Goal: Check status: Check status

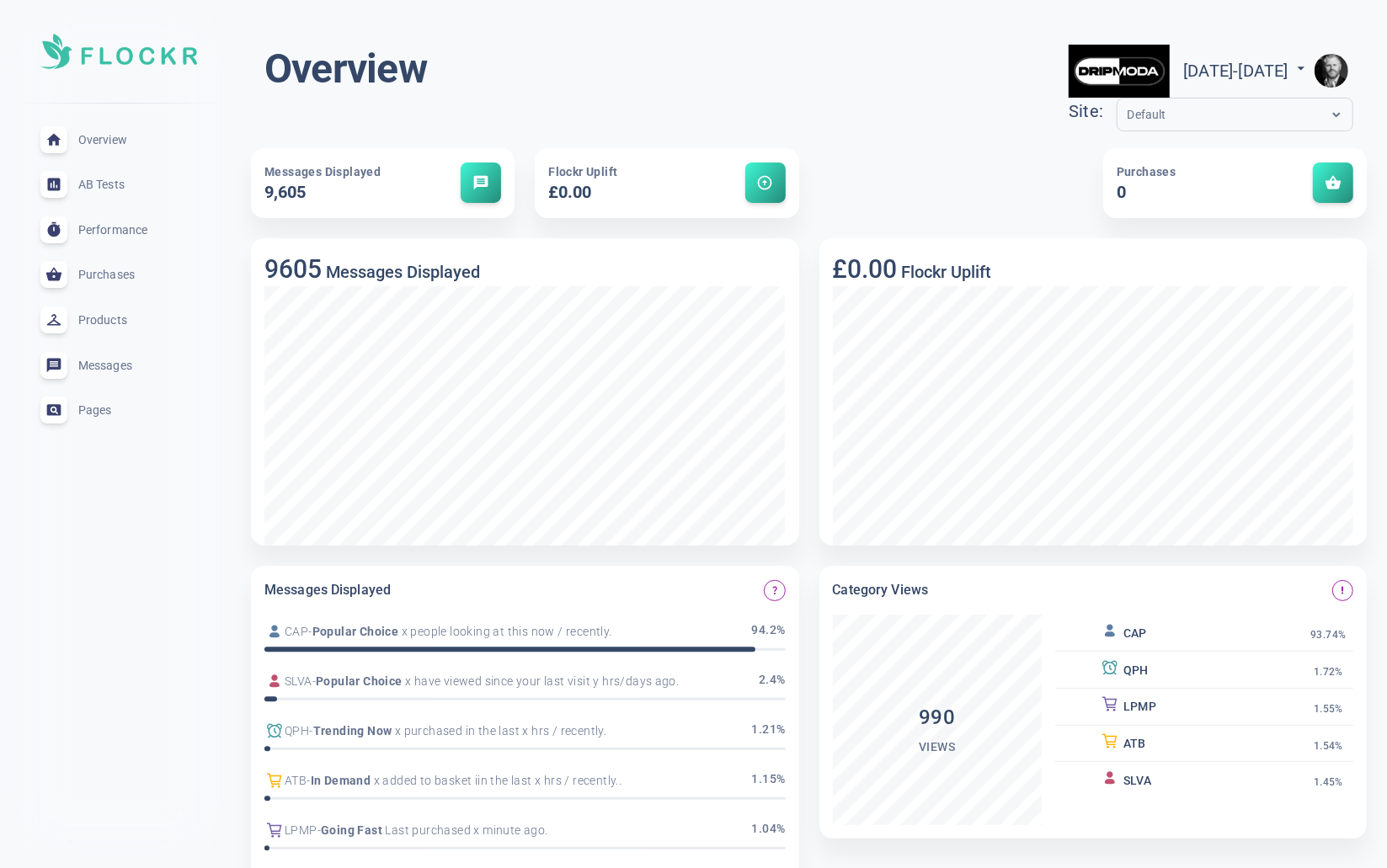
click at [1342, 69] on img "button" at bounding box center [1331, 71] width 34 height 34
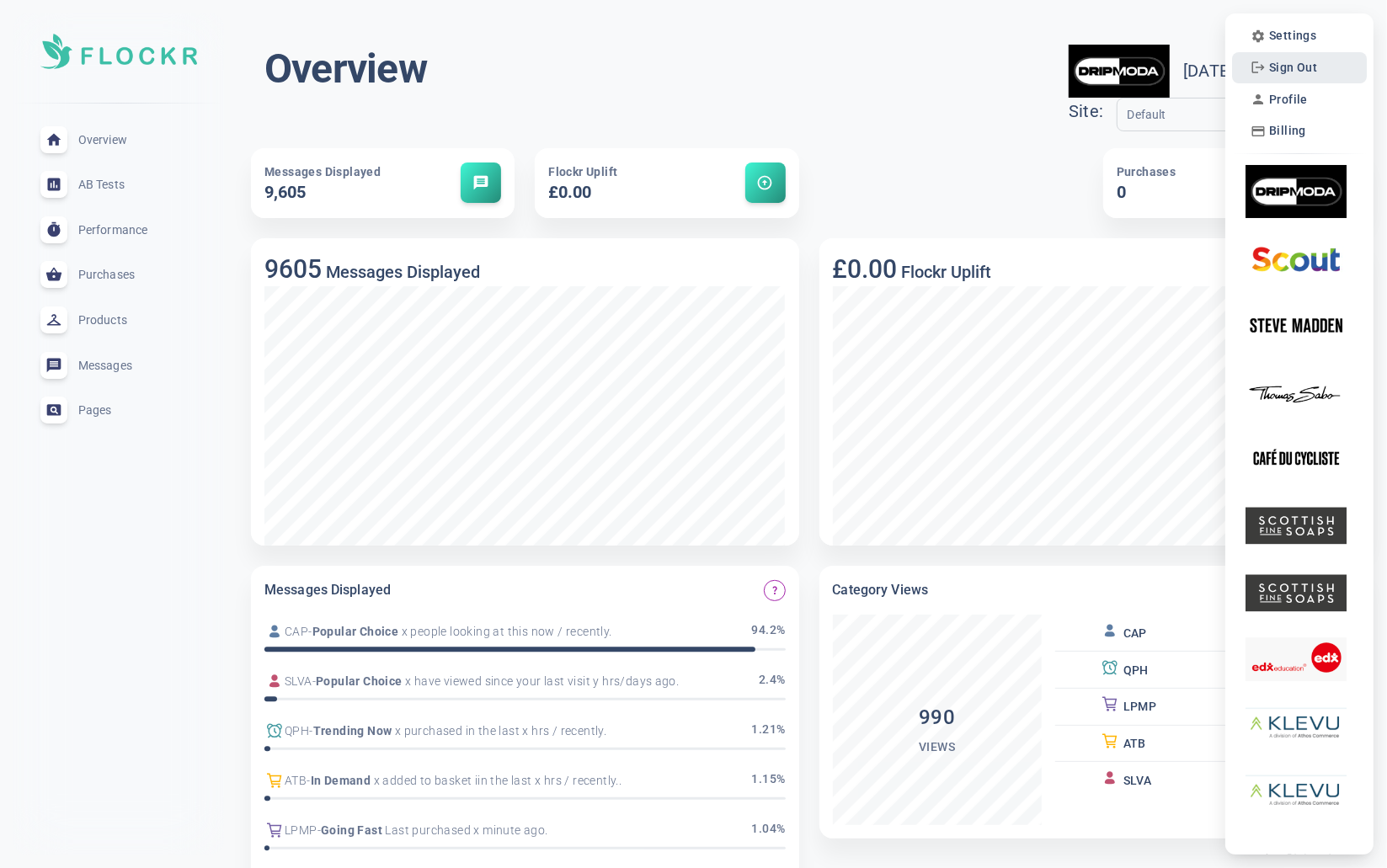
scroll to position [7, 0]
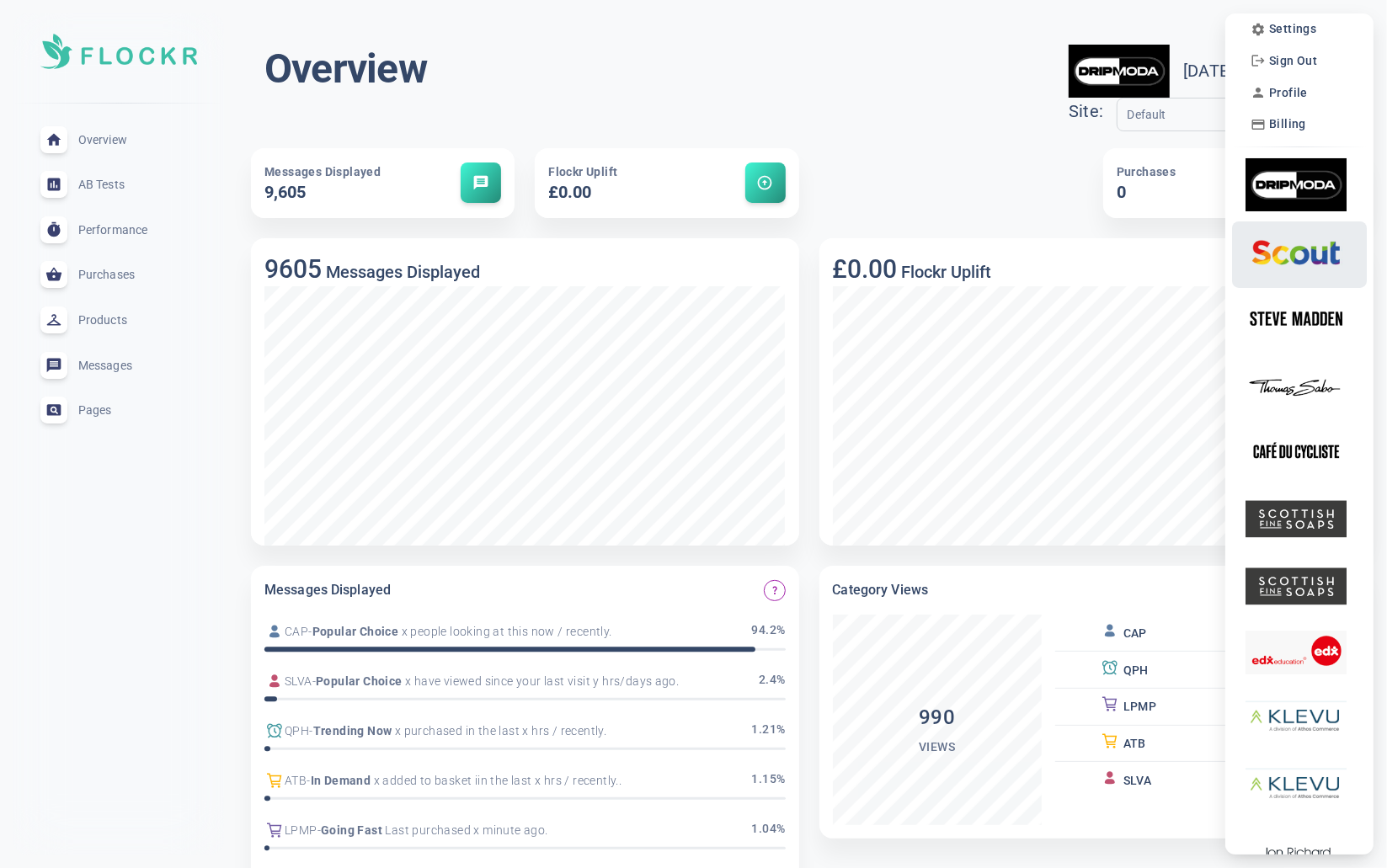
click at [1310, 251] on img at bounding box center [1296, 252] width 101 height 53
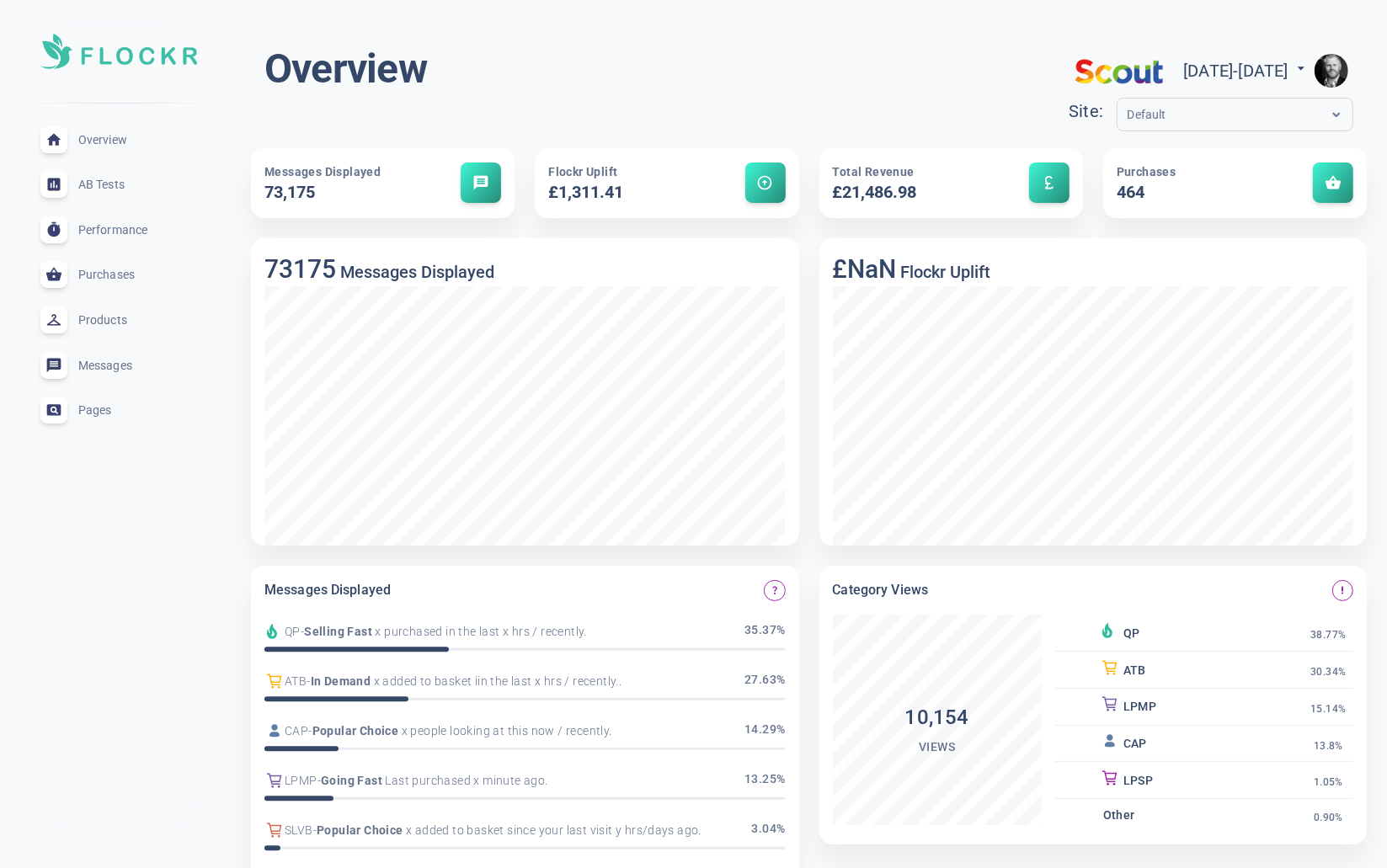
click at [1237, 70] on span "[DATE] - [DATE]" at bounding box center [1246, 71] width 126 height 20
select select "8"
select select "2025"
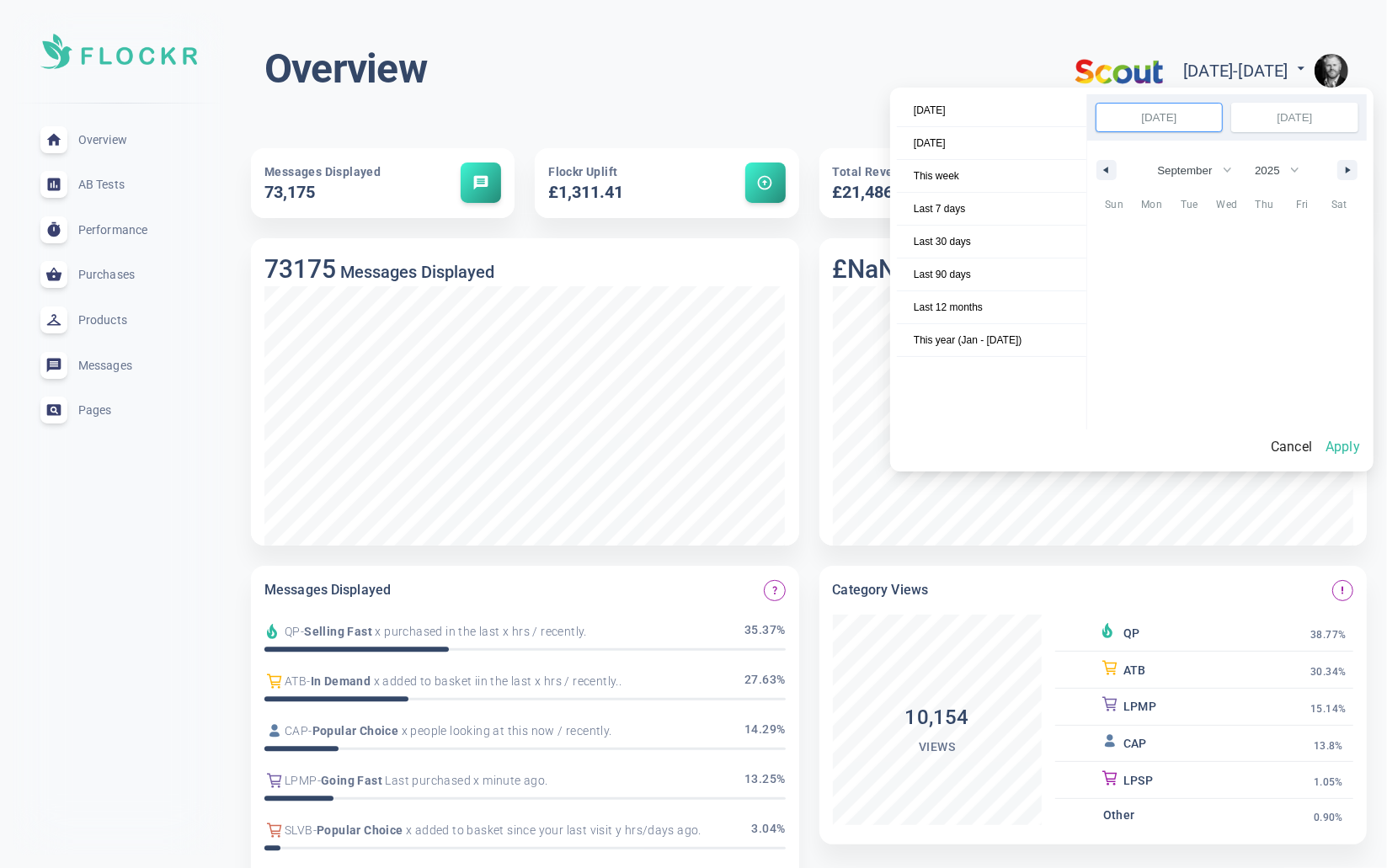
scroll to position [230869, 0]
click at [960, 198] on span "Last 7 days" at bounding box center [991, 208] width 189 height 32
select select "8"
select select "2025"
click at [1361, 444] on button "Apply" at bounding box center [1343, 447] width 48 height 36
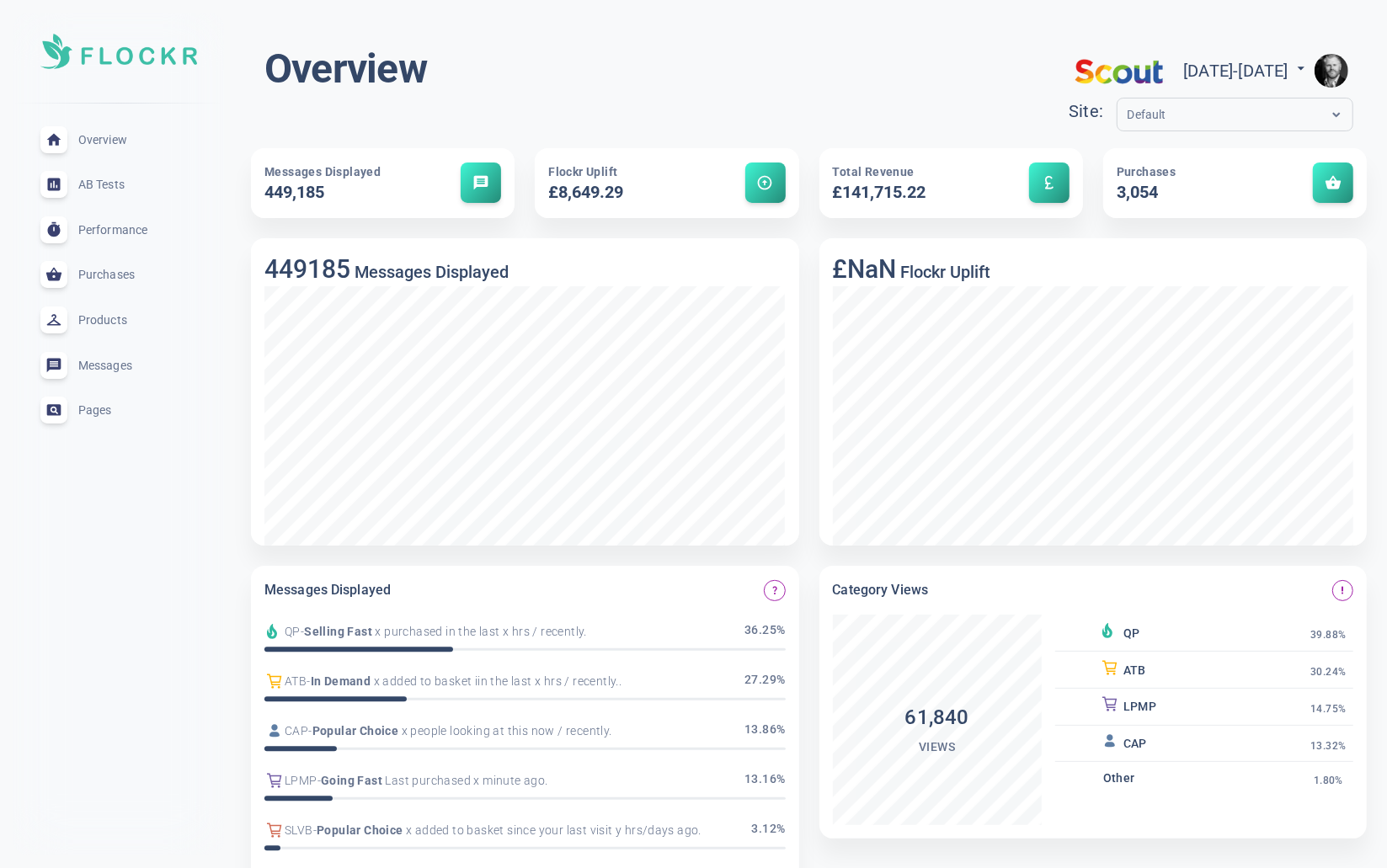
click at [119, 230] on span "Performance" at bounding box center [139, 230] width 121 height 0
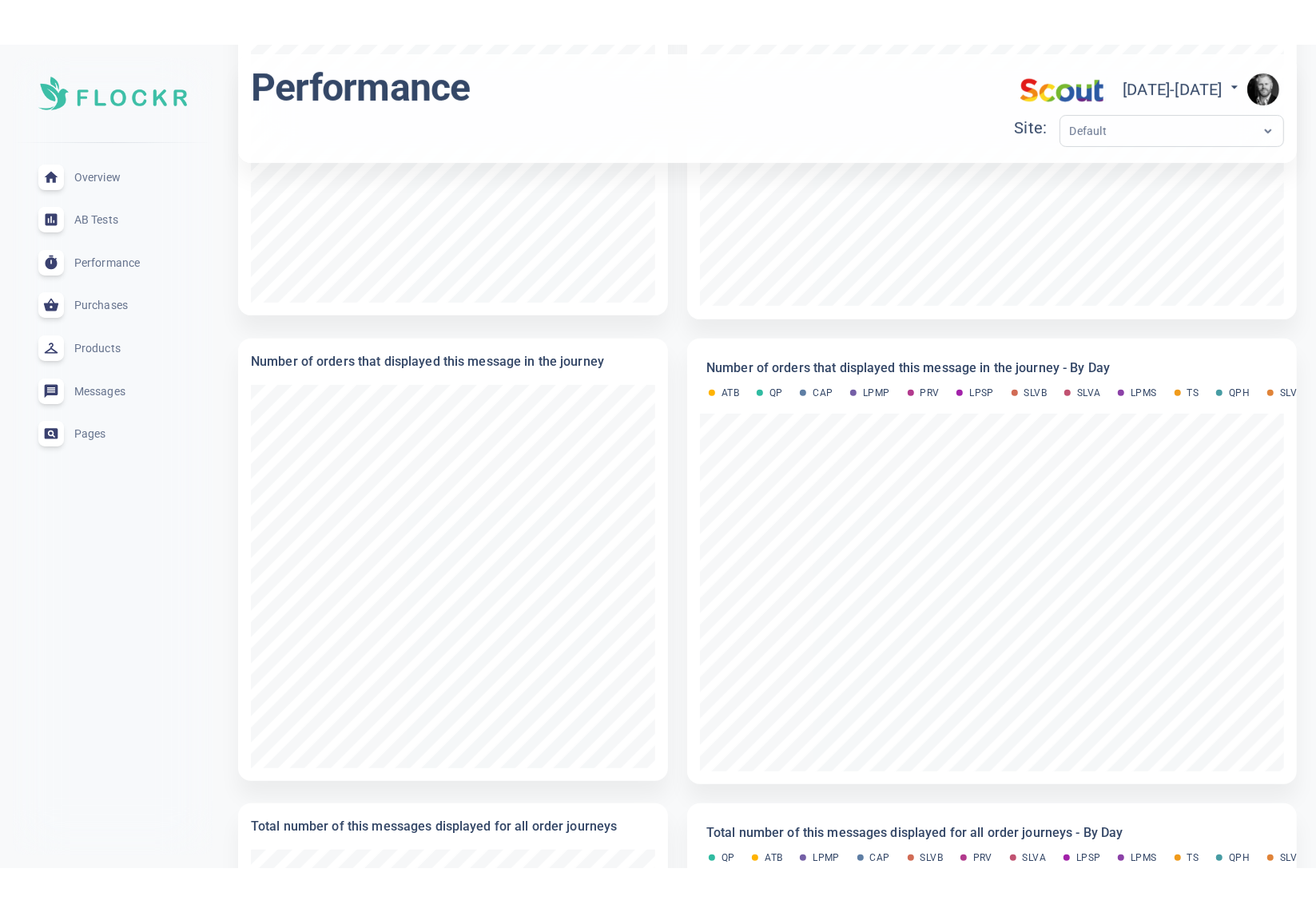
scroll to position [352, 0]
